Goal: Find specific page/section: Find specific page/section

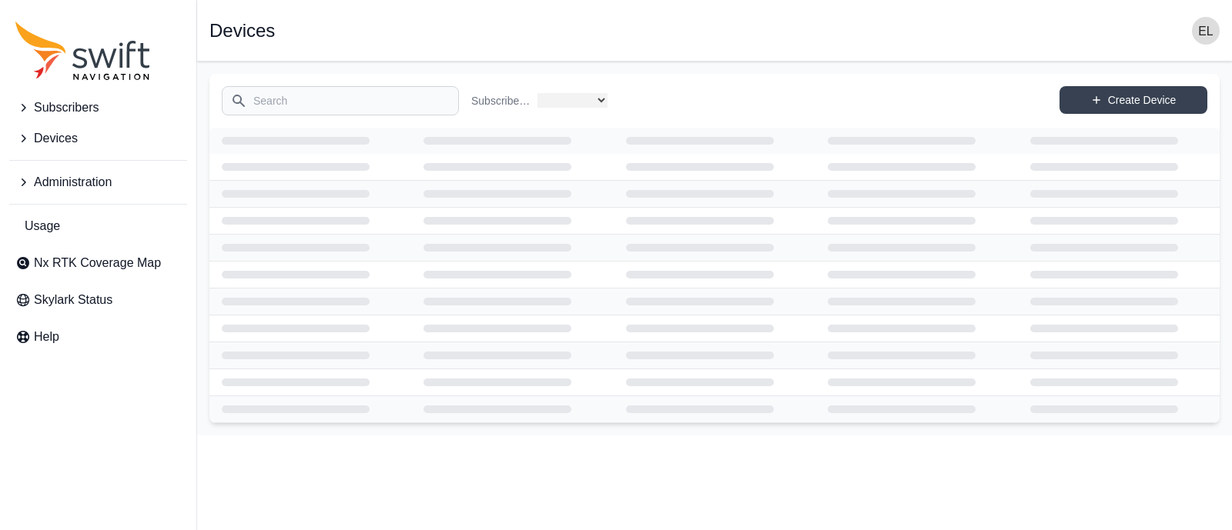
select select
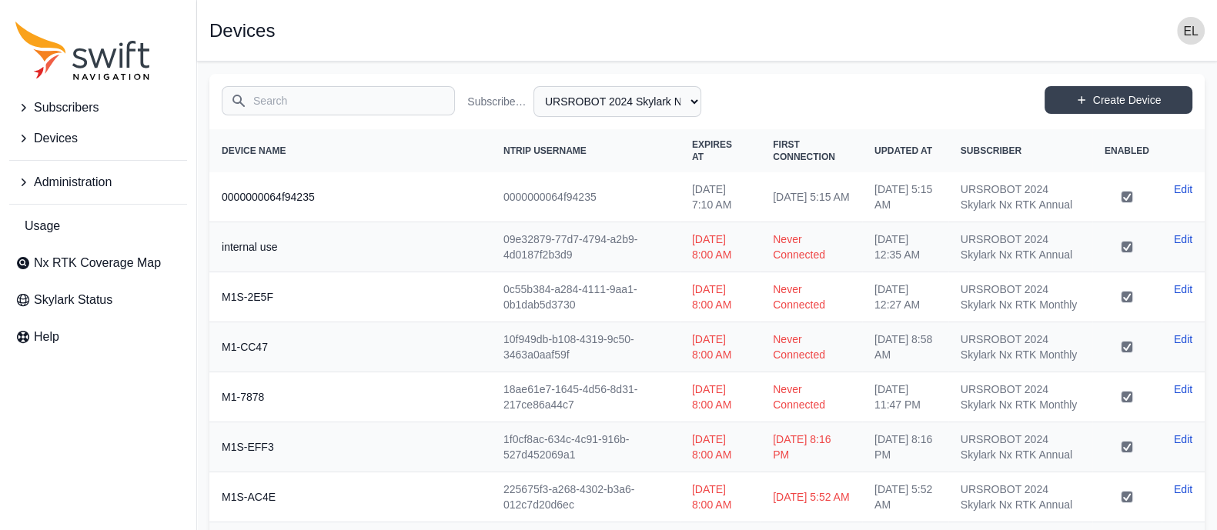
scroll to position [13, 0]
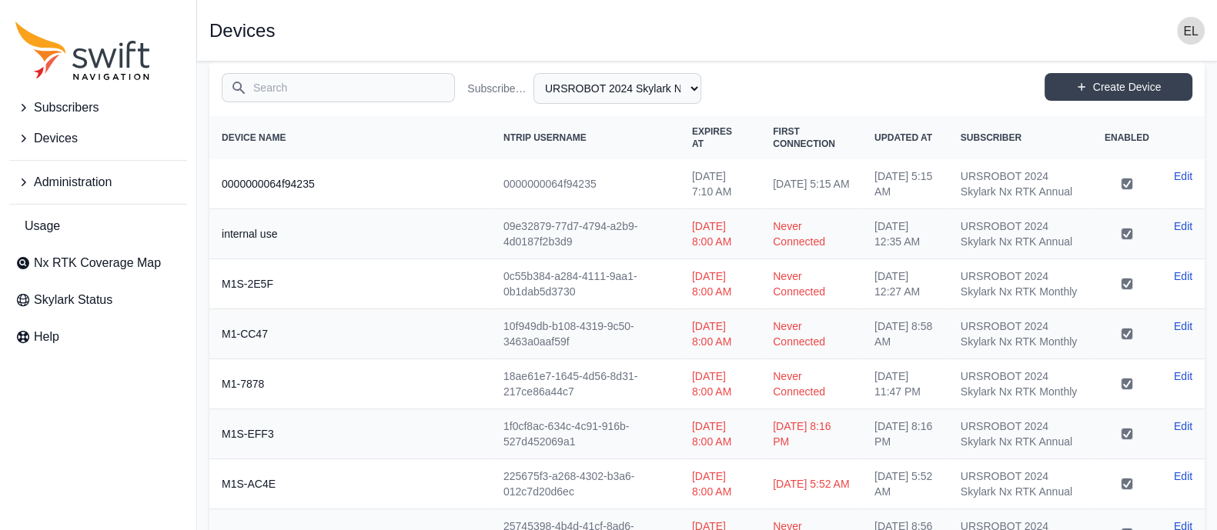
click at [367, 99] on input "Search" at bounding box center [338, 87] width 233 height 29
type input "d"
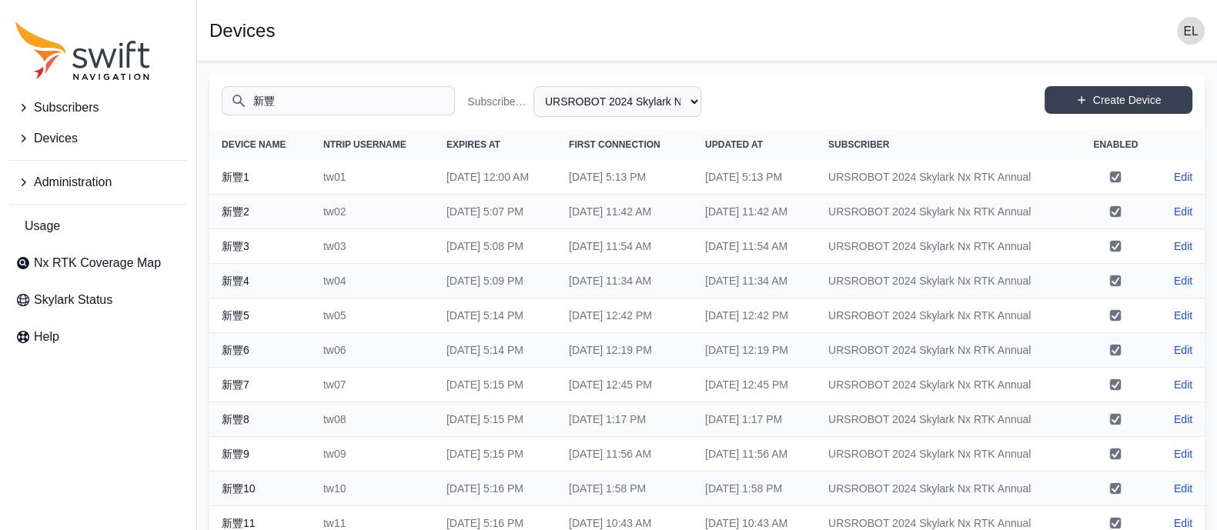
type input "新豐"
